Goal: Transaction & Acquisition: Obtain resource

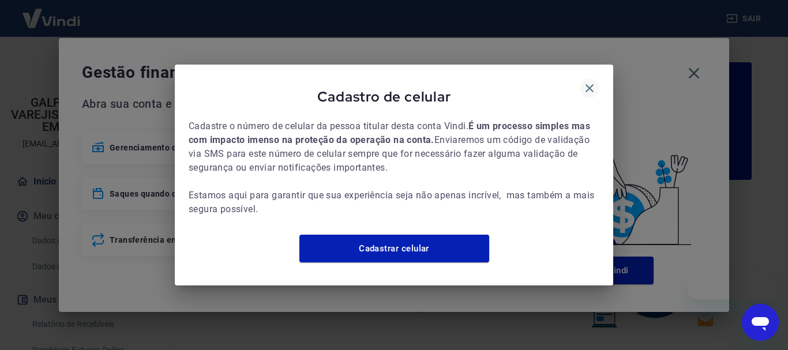
click at [591, 81] on icon "button" at bounding box center [589, 88] width 14 height 14
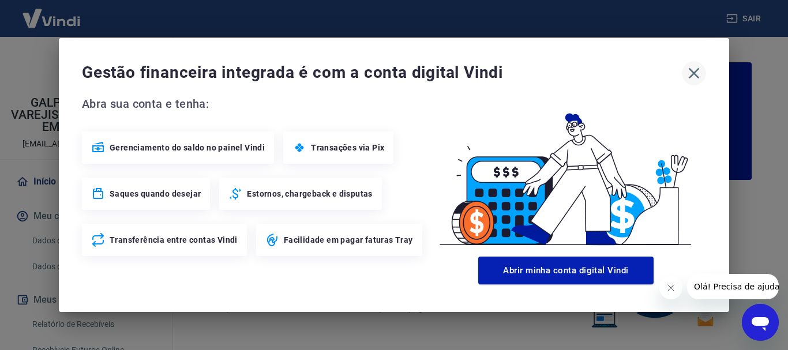
click at [688, 77] on icon "button" at bounding box center [693, 73] width 18 height 18
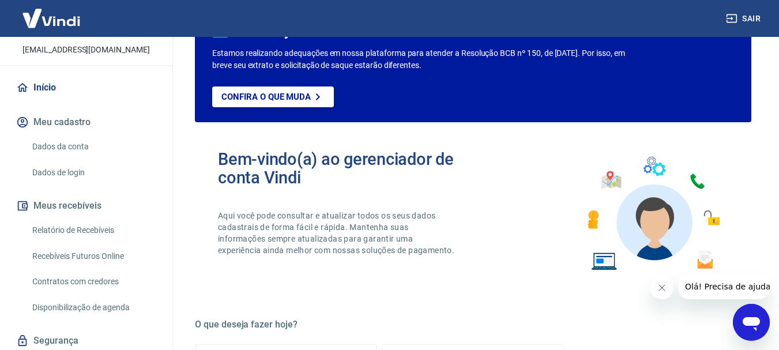
scroll to position [115, 0]
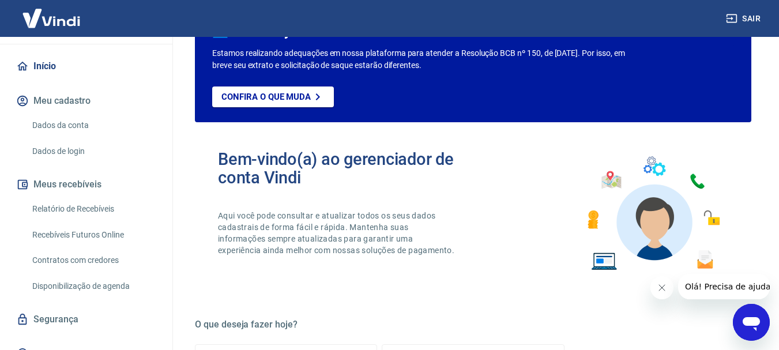
click at [77, 221] on link "Relatório de Recebíveis" at bounding box center [93, 209] width 131 height 24
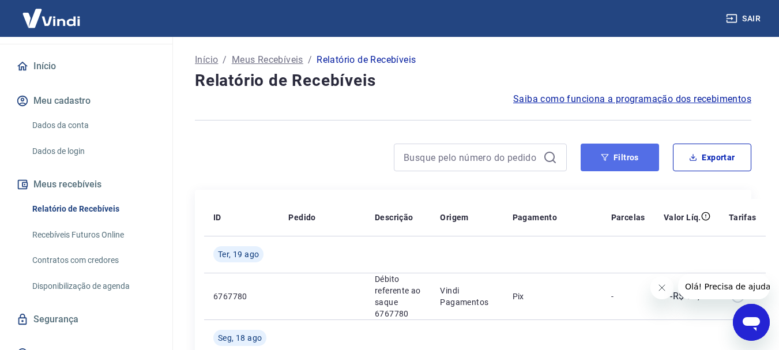
click at [612, 160] on button "Filtros" at bounding box center [620, 158] width 78 height 28
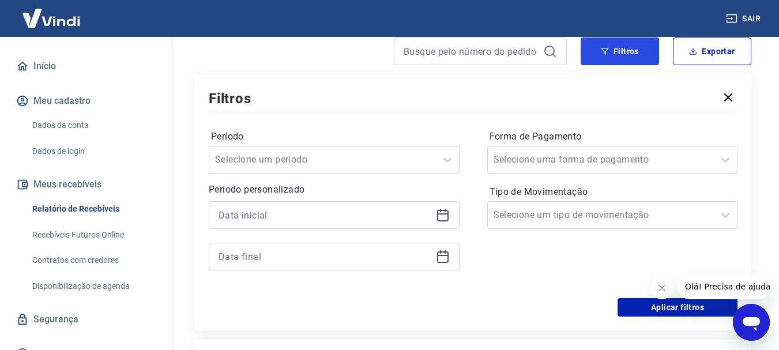
scroll to position [115, 0]
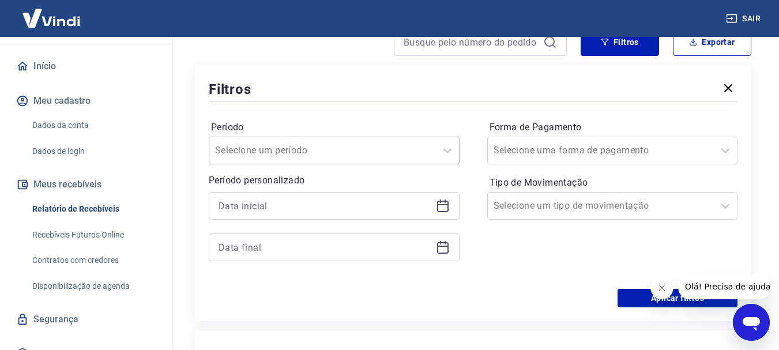
click at [315, 149] on input "Período" at bounding box center [273, 151] width 116 height 14
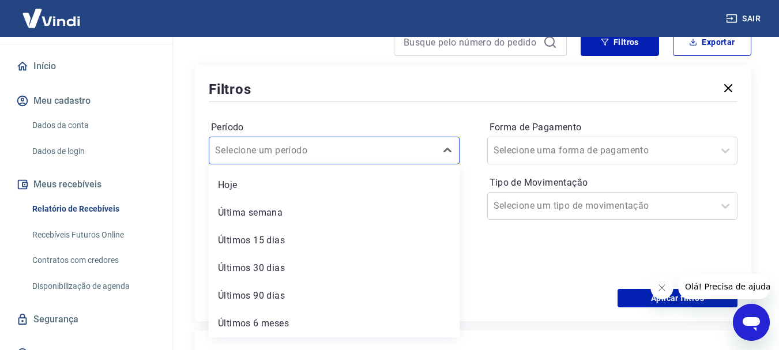
scroll to position [0, 0]
click at [446, 148] on icon at bounding box center [447, 151] width 14 height 14
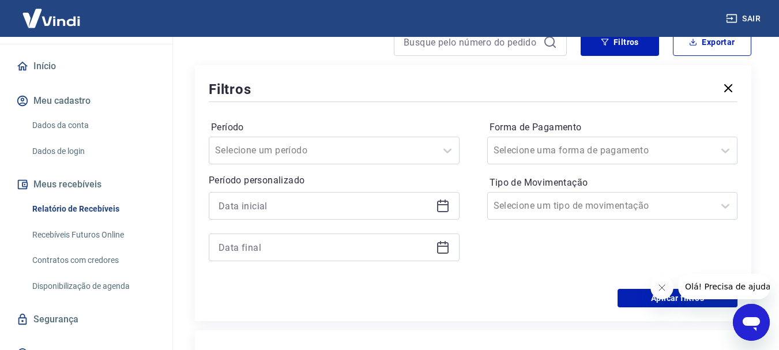
click at [446, 205] on icon at bounding box center [443, 204] width 12 height 1
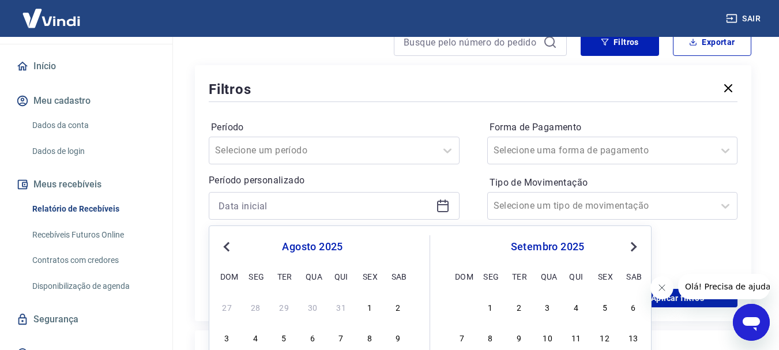
click at [231, 243] on button "Previous Month" at bounding box center [227, 247] width 14 height 14
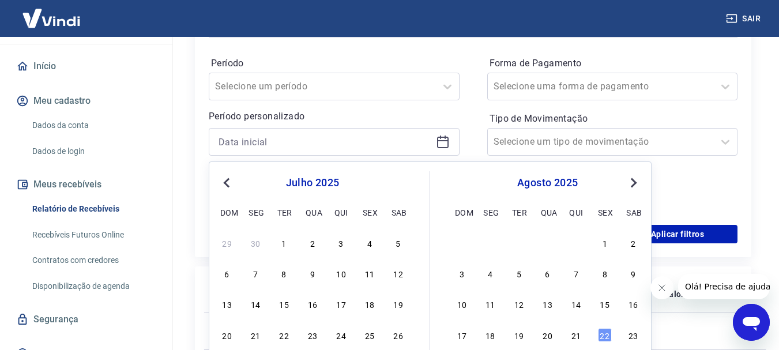
scroll to position [231, 0]
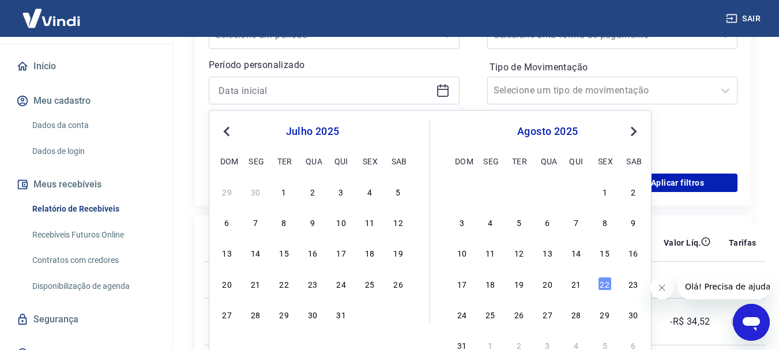
click at [281, 194] on div "1" at bounding box center [284, 191] width 14 height 14
type input "[DATE]"
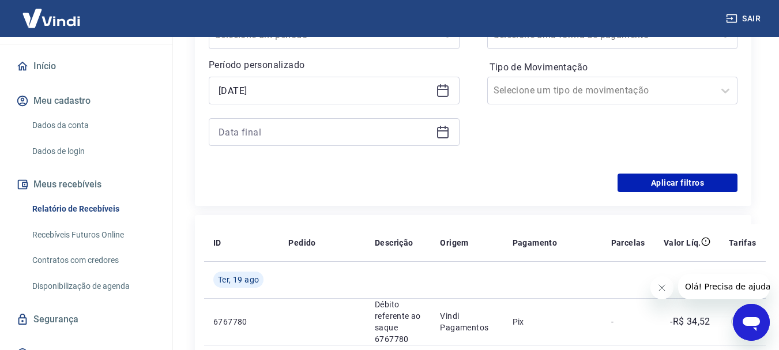
click at [450, 130] on div at bounding box center [334, 132] width 251 height 28
click at [445, 133] on icon at bounding box center [443, 132] width 14 height 14
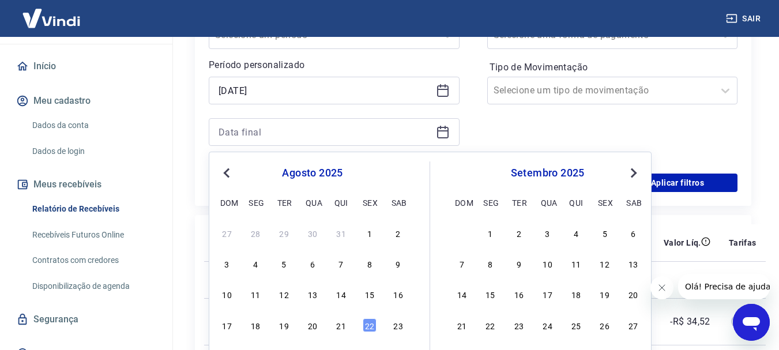
click at [228, 174] on span "Previous Month" at bounding box center [228, 172] width 0 height 13
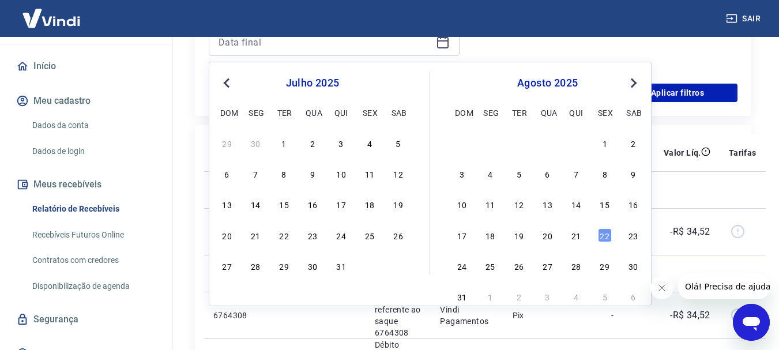
scroll to position [288, 0]
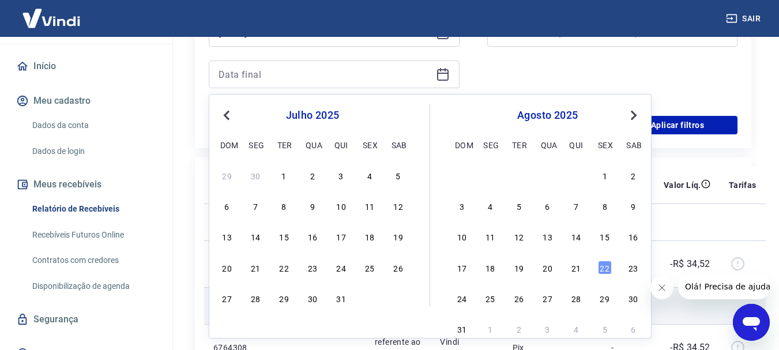
click at [336, 304] on div "31" at bounding box center [341, 298] width 14 height 14
type input "[DATE]"
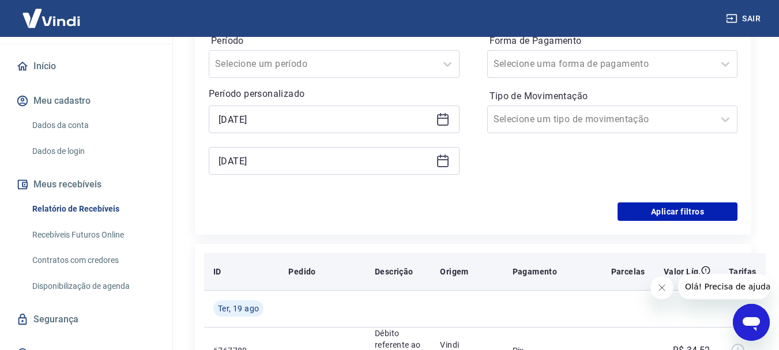
scroll to position [173, 0]
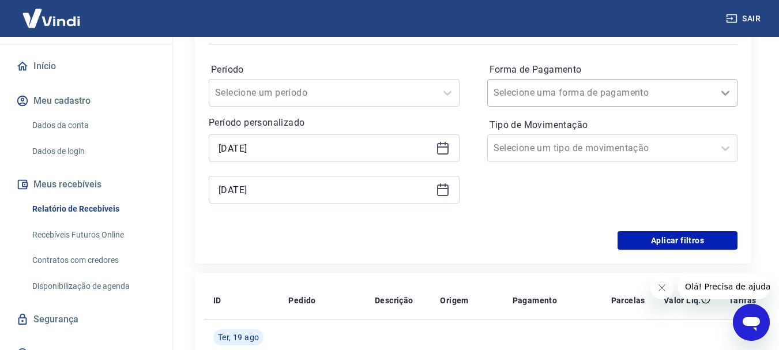
click at [725, 95] on icon at bounding box center [725, 93] width 14 height 14
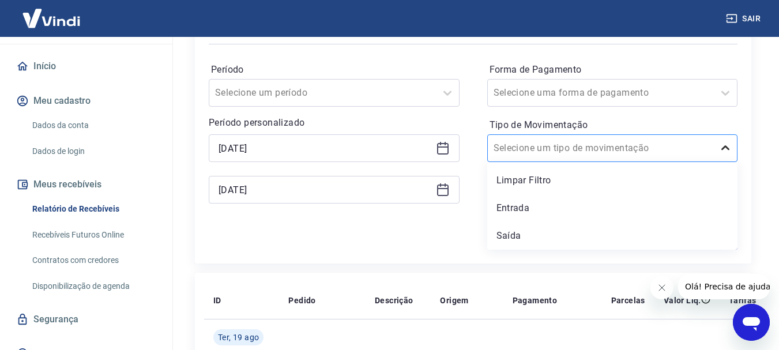
click at [727, 149] on icon at bounding box center [725, 148] width 14 height 14
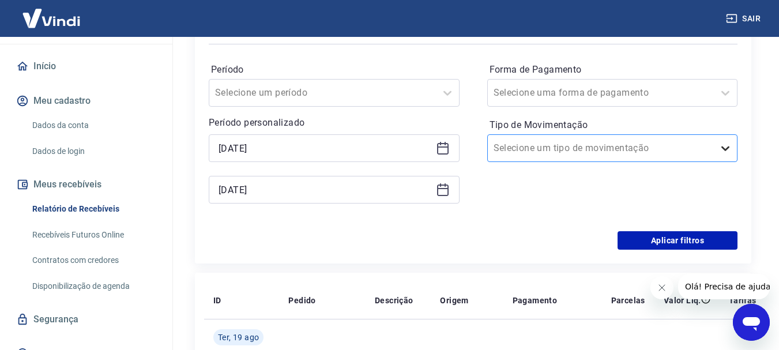
click at [728, 148] on icon at bounding box center [725, 148] width 14 height 14
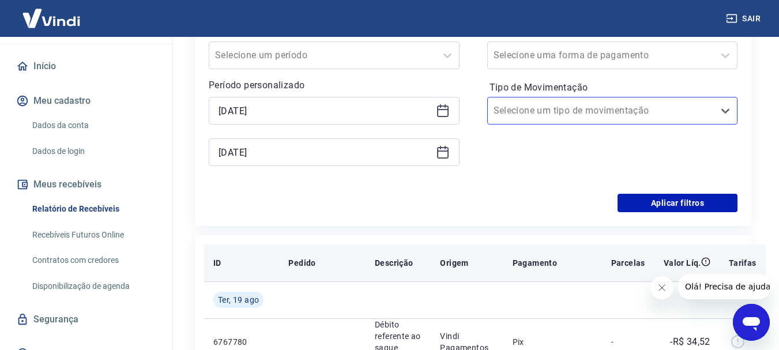
scroll to position [231, 0]
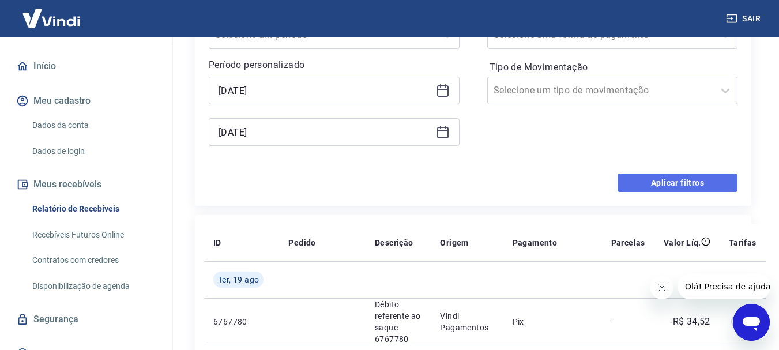
click at [665, 186] on button "Aplicar filtros" at bounding box center [677, 183] width 120 height 18
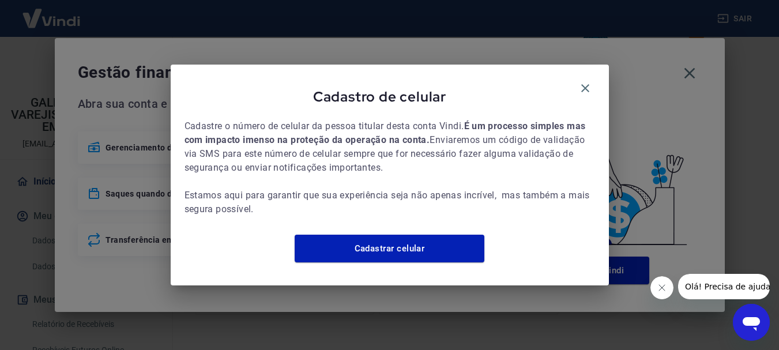
scroll to position [58, 0]
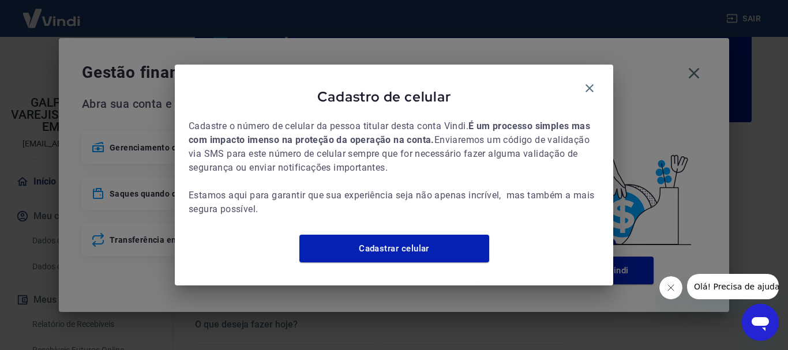
drag, startPoint x: 590, startPoint y: 84, endPoint x: 605, endPoint y: 82, distance: 14.6
click at [593, 84] on icon "button" at bounding box center [589, 88] width 14 height 14
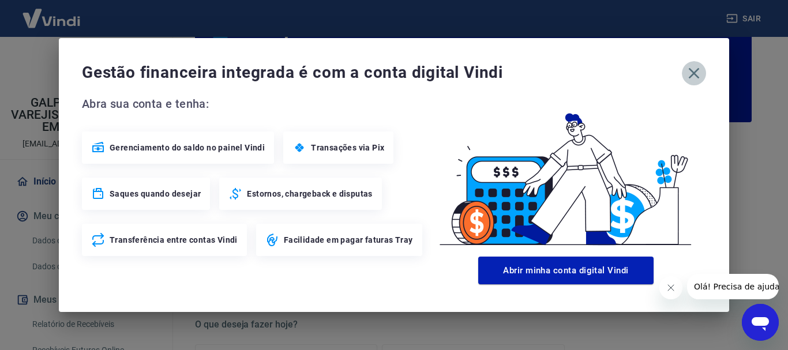
click at [693, 71] on icon "button" at bounding box center [693, 73] width 18 height 18
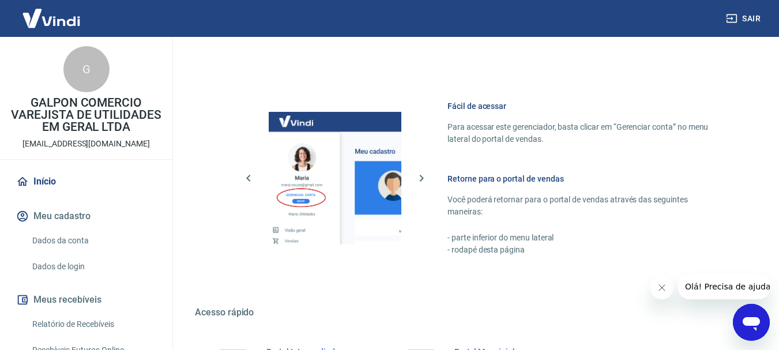
scroll to position [715, 0]
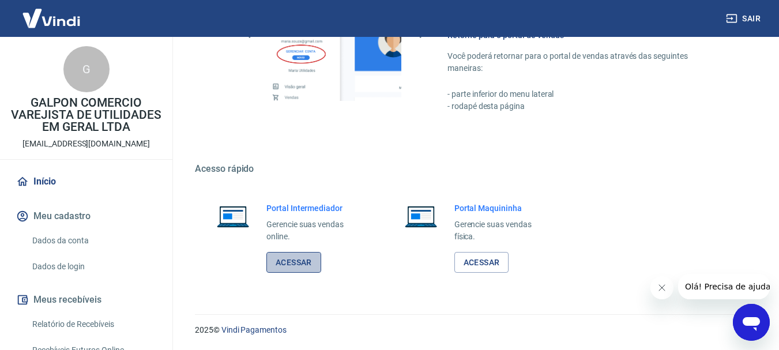
click at [297, 259] on link "Acessar" at bounding box center [293, 262] width 55 height 21
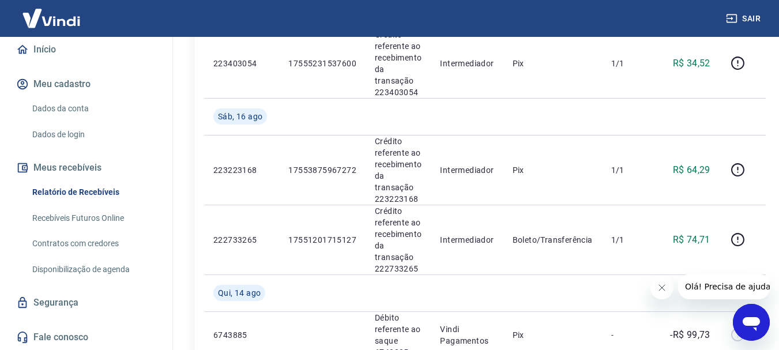
scroll to position [537, 0]
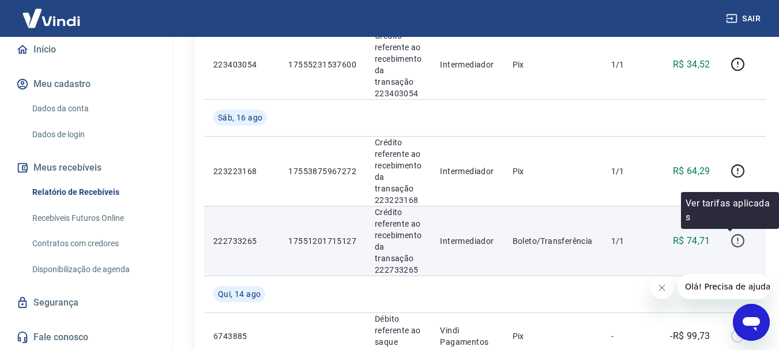
click at [736, 242] on icon "button" at bounding box center [737, 240] width 14 height 14
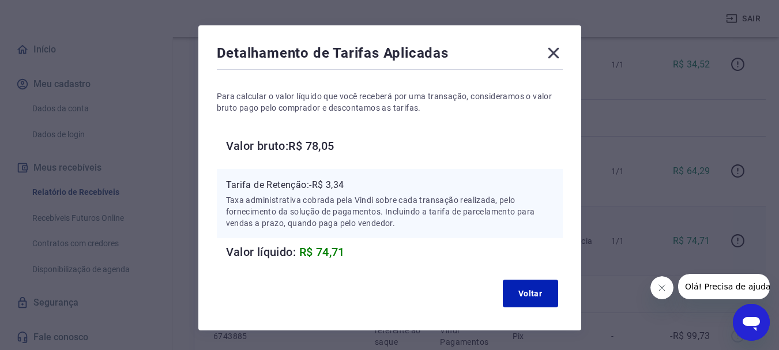
scroll to position [58, 0]
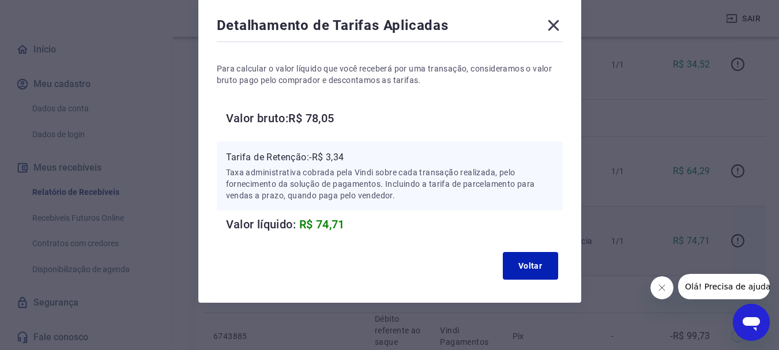
click at [553, 25] on icon at bounding box center [553, 25] width 11 height 11
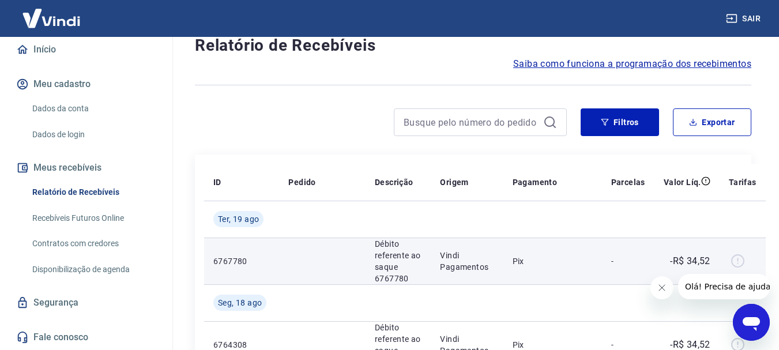
scroll to position [18, 0]
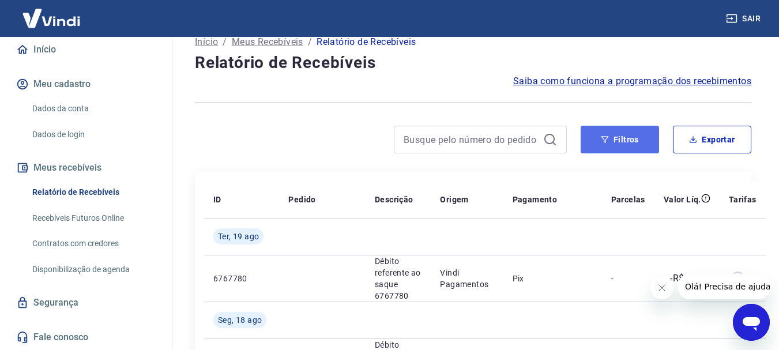
click at [616, 142] on button "Filtros" at bounding box center [620, 140] width 78 height 28
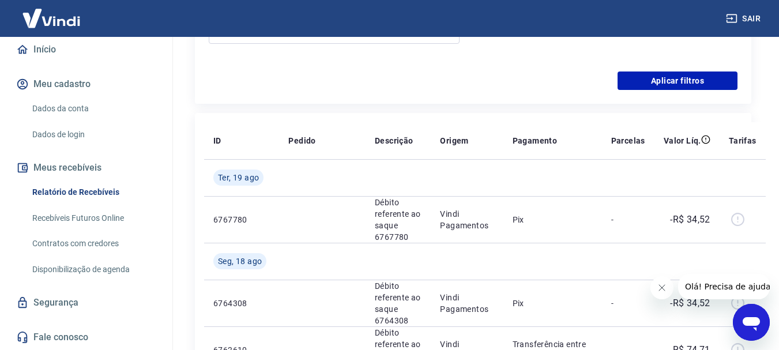
scroll to position [248, 0]
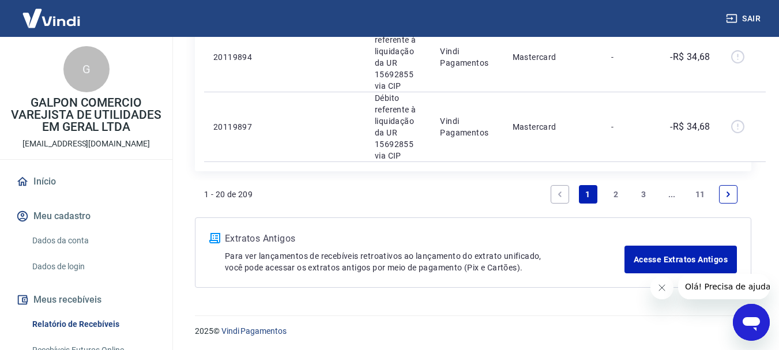
scroll to position [1632, 0]
click at [716, 284] on span "Olá! Precisa de ajuda?" at bounding box center [729, 286] width 90 height 9
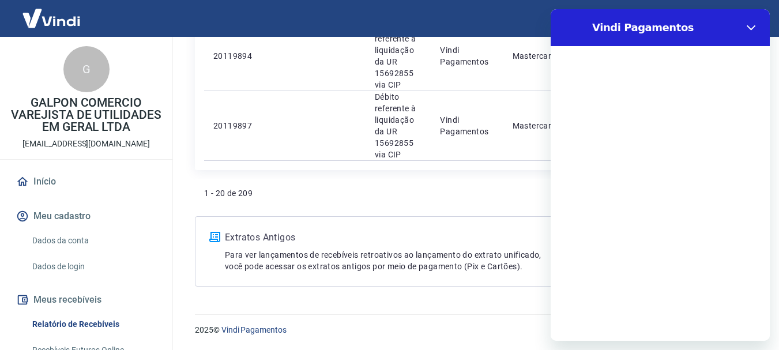
scroll to position [0, 0]
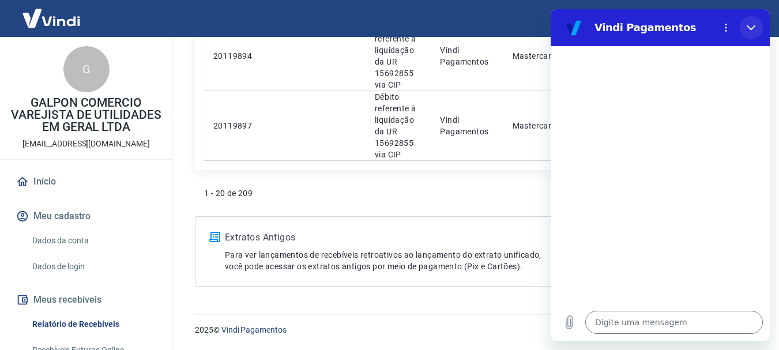
click at [752, 29] on icon "Fechar" at bounding box center [751, 27] width 9 height 5
type textarea "x"
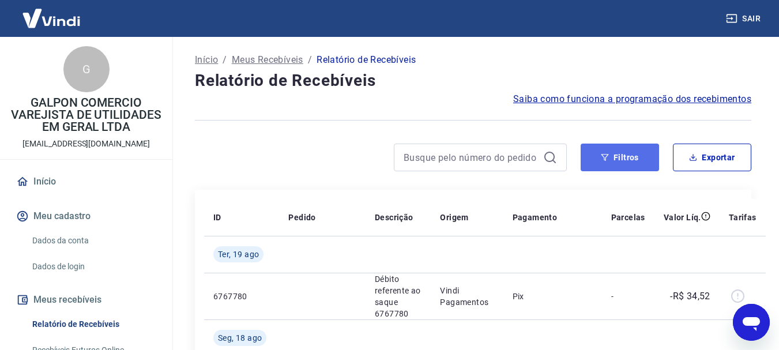
click at [612, 159] on button "Filtros" at bounding box center [620, 158] width 78 height 28
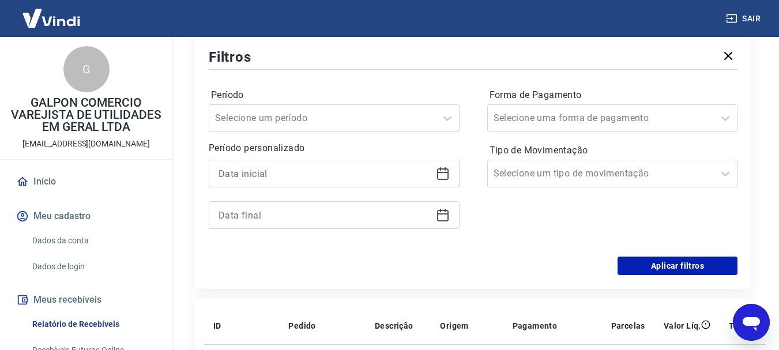
scroll to position [173, 0]
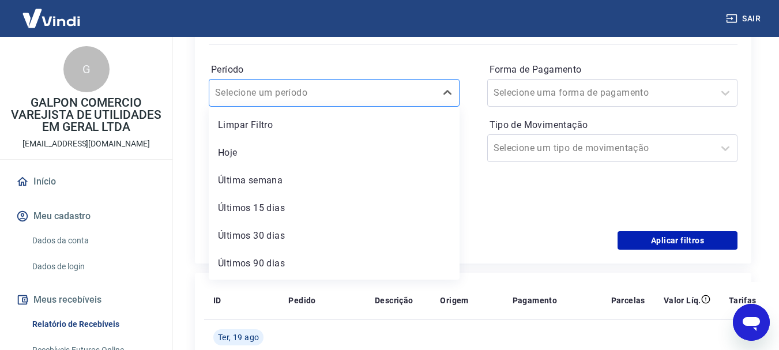
click at [338, 90] on div at bounding box center [322, 93] width 215 height 16
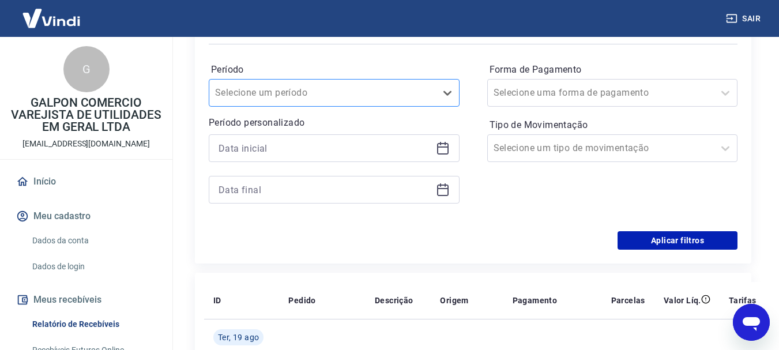
click at [355, 95] on div at bounding box center [322, 93] width 215 height 16
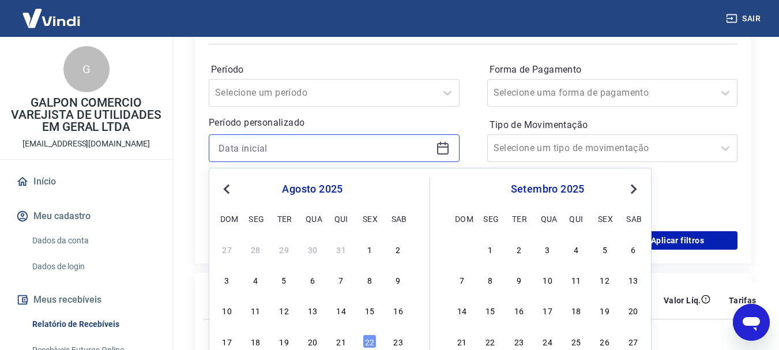
click at [370, 153] on input at bounding box center [325, 148] width 213 height 17
click at [226, 183] on button "Previous Month" at bounding box center [227, 189] width 14 height 14
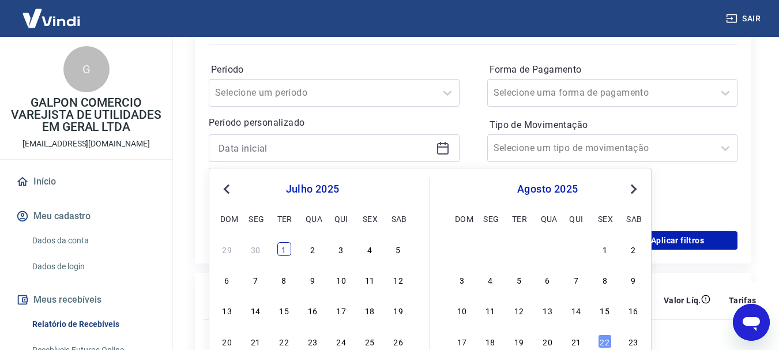
click at [278, 251] on div "1" at bounding box center [284, 249] width 14 height 14
type input "[DATE]"
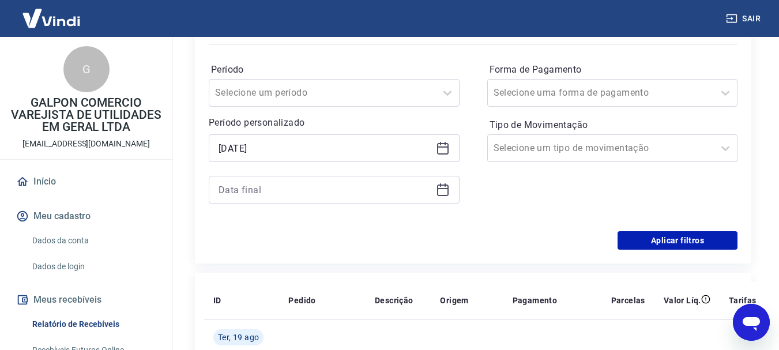
click at [438, 199] on div at bounding box center [334, 190] width 251 height 28
click at [443, 186] on icon at bounding box center [443, 190] width 12 height 12
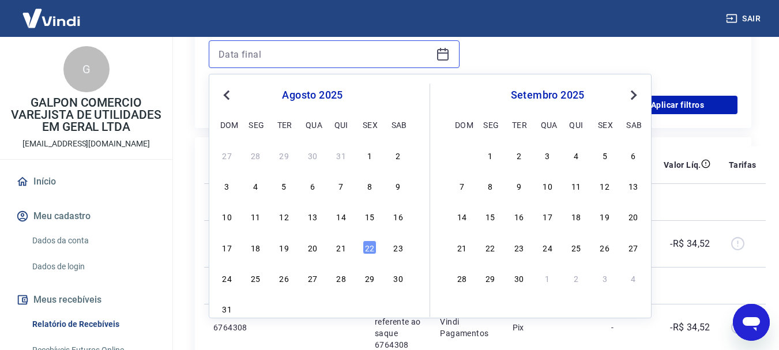
scroll to position [346, 0]
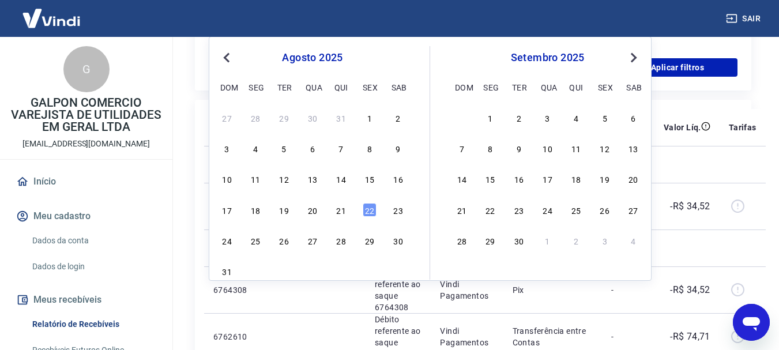
click at [226, 63] on button "Previous Month" at bounding box center [227, 58] width 14 height 14
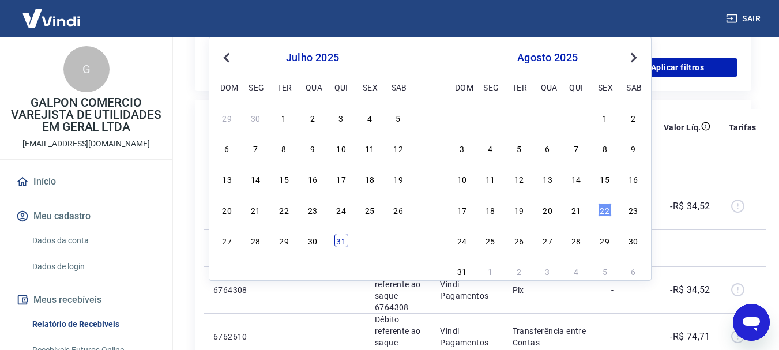
click at [336, 240] on div "31" at bounding box center [341, 240] width 14 height 14
type input "[DATE]"
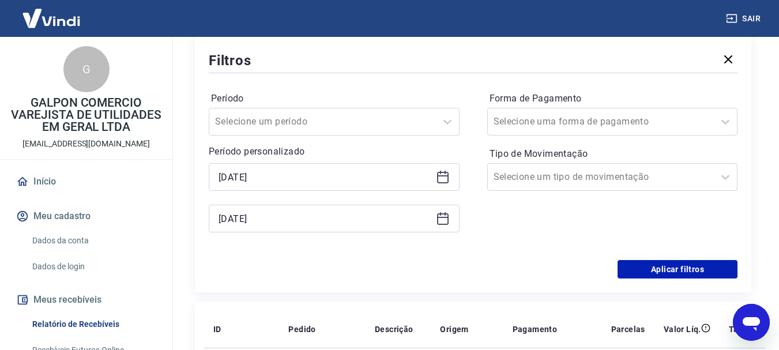
scroll to position [115, 0]
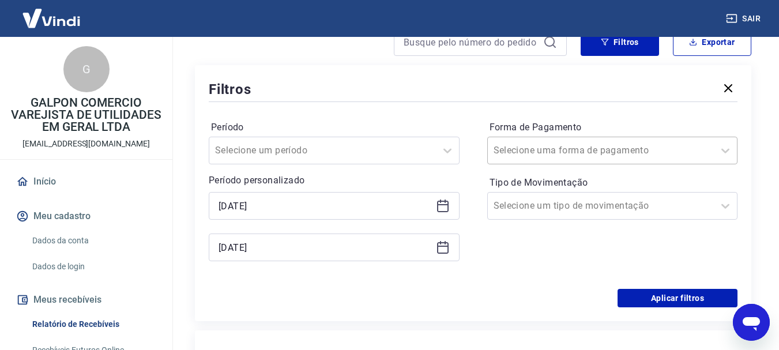
click at [553, 150] on input "Forma de Pagamento" at bounding box center [552, 151] width 116 height 14
click at [463, 299] on div "Aplicar filtros" at bounding box center [473, 298] width 529 height 18
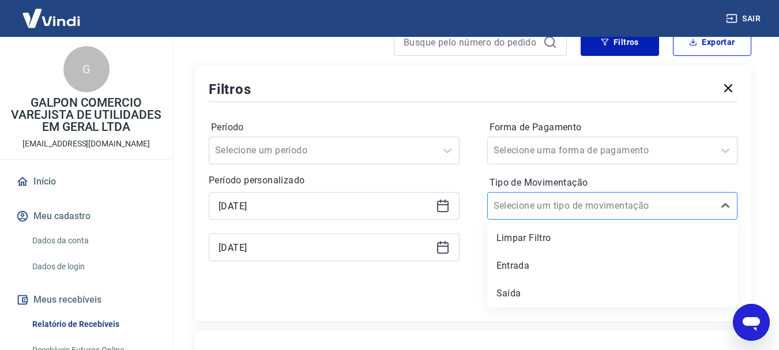
click at [556, 204] on input "Tipo de Movimentação" at bounding box center [552, 206] width 116 height 14
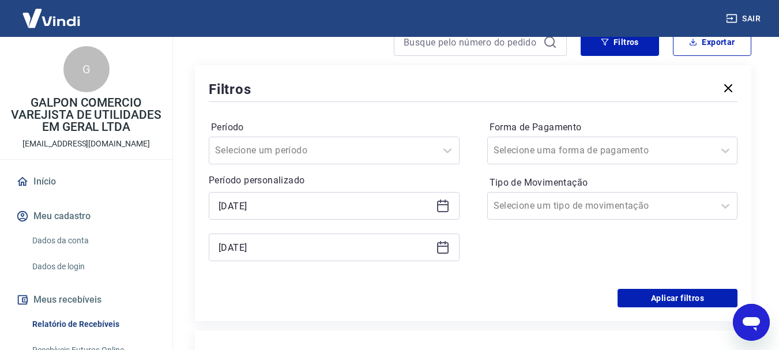
click at [405, 300] on div "Aplicar filtros" at bounding box center [473, 298] width 529 height 18
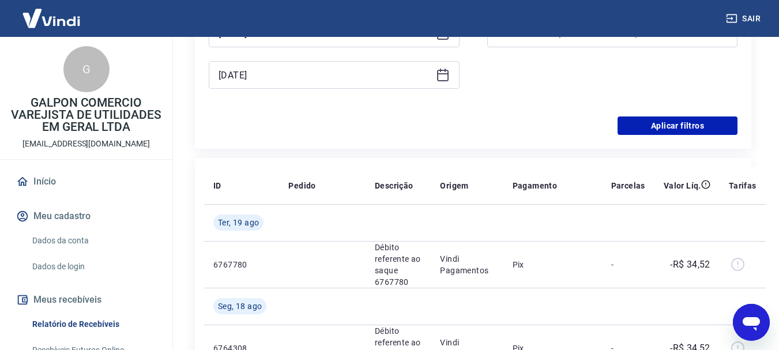
scroll to position [288, 0]
click at [647, 121] on button "Aplicar filtros" at bounding box center [677, 125] width 120 height 18
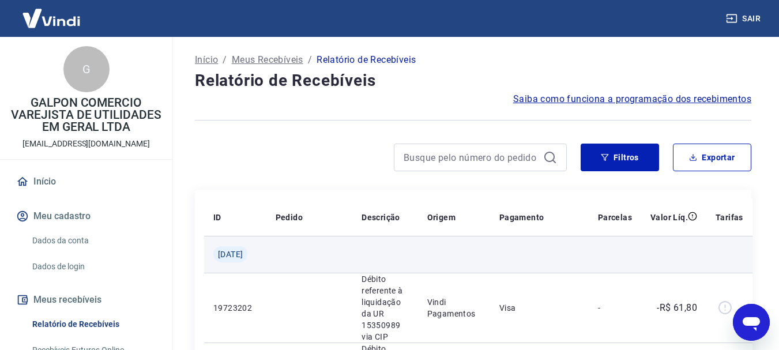
type textarea "x"
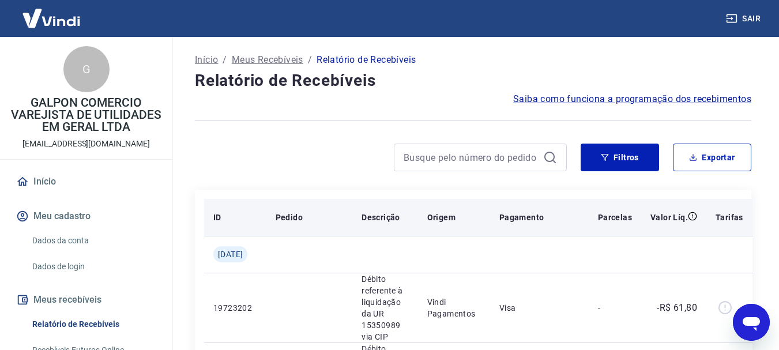
click at [736, 219] on p "Tarifas" at bounding box center [729, 218] width 28 height 12
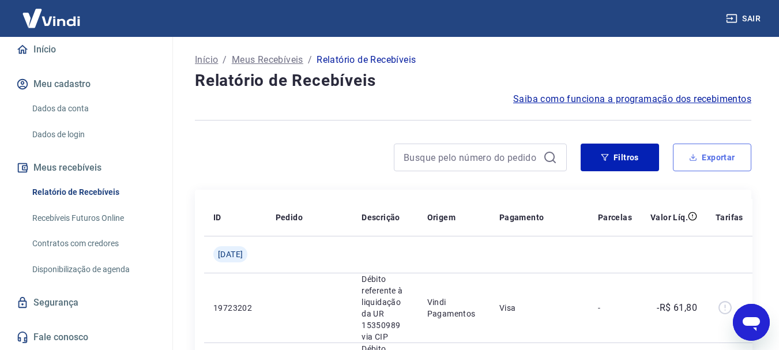
click at [722, 159] on button "Exportar" at bounding box center [712, 158] width 78 height 28
type input "[DATE]"
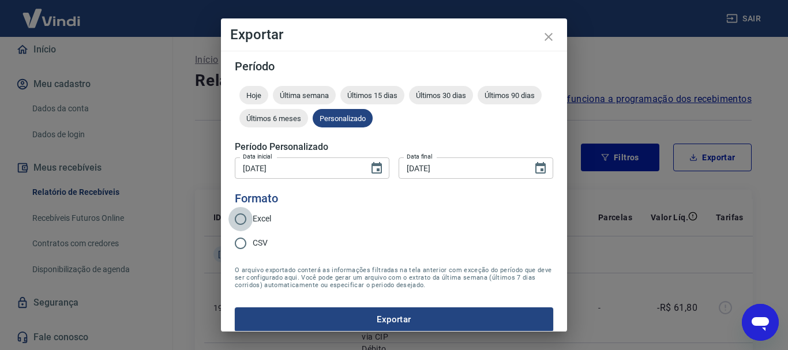
click at [243, 217] on input "Excel" at bounding box center [240, 219] width 24 height 24
radio input "true"
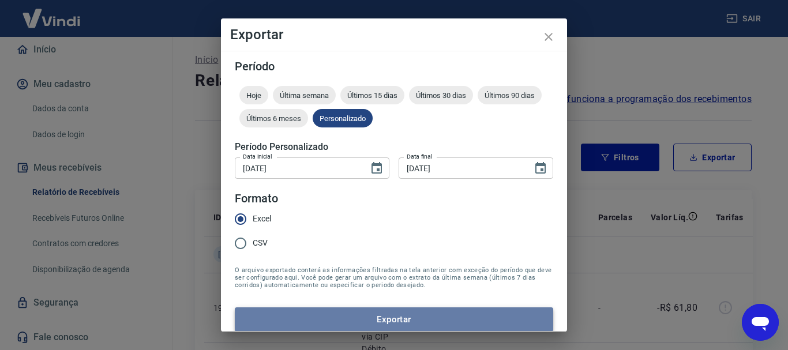
click at [406, 319] on button "Exportar" at bounding box center [394, 319] width 318 height 24
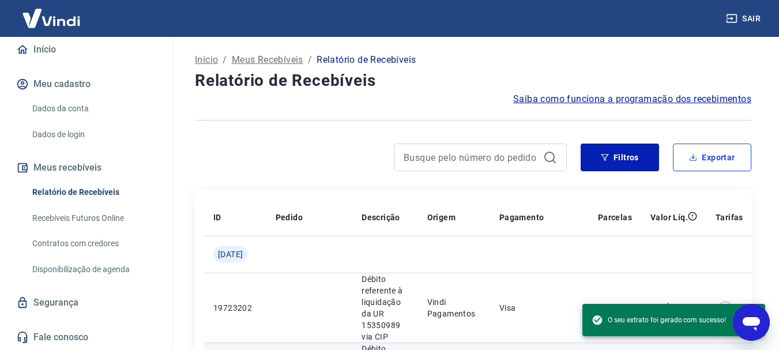
type textarea "x"
